Goal: Use online tool/utility: Utilize a website feature to perform a specific function

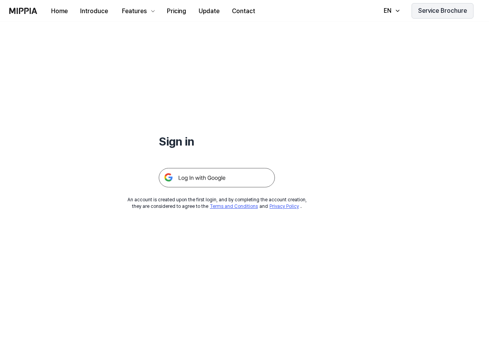
click at [429, 9] on button "Service Brochure" at bounding box center [442, 10] width 62 height 15
click at [65, 10] on button "Home" at bounding box center [59, 10] width 29 height 15
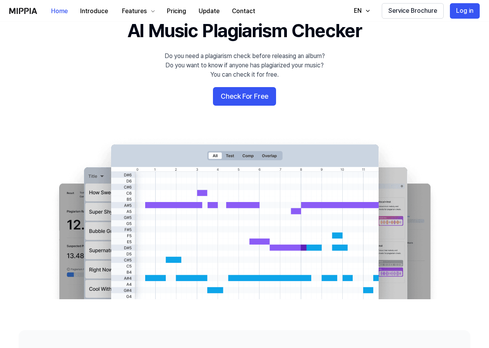
scroll to position [39, 0]
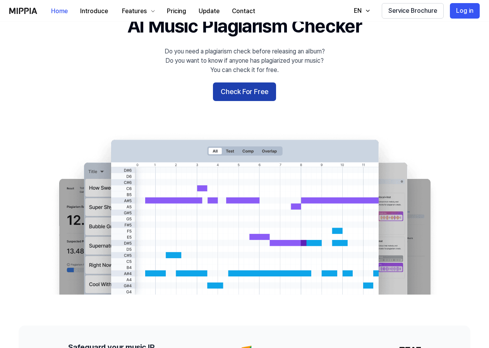
click at [254, 97] on button "Check For Free" at bounding box center [244, 91] width 63 height 19
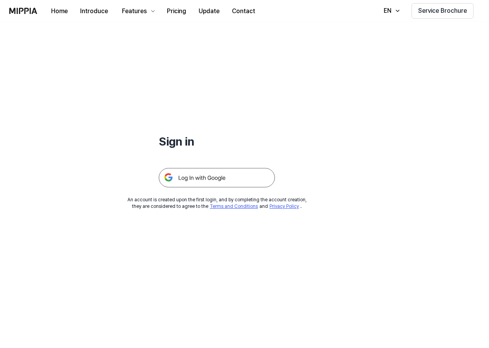
click at [220, 178] on img at bounding box center [217, 177] width 116 height 19
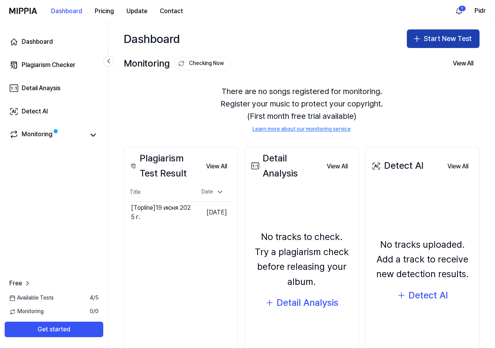
click at [448, 35] on button "Start New Test" at bounding box center [443, 38] width 73 height 19
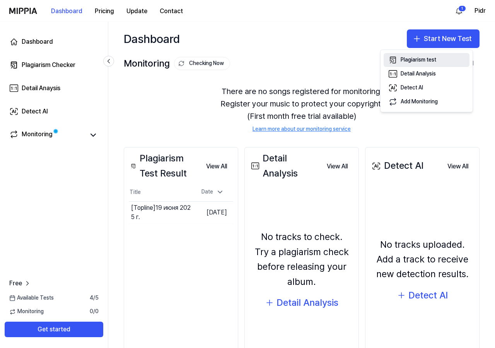
click at [425, 63] on div "Plagiarism test" at bounding box center [419, 60] width 36 height 8
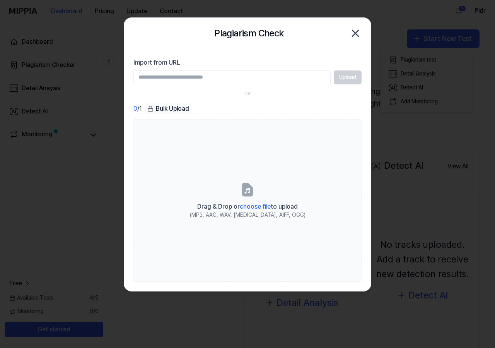
click at [268, 81] on input "Import from URL" at bounding box center [231, 77] width 197 height 14
